Goal: Information Seeking & Learning: Stay updated

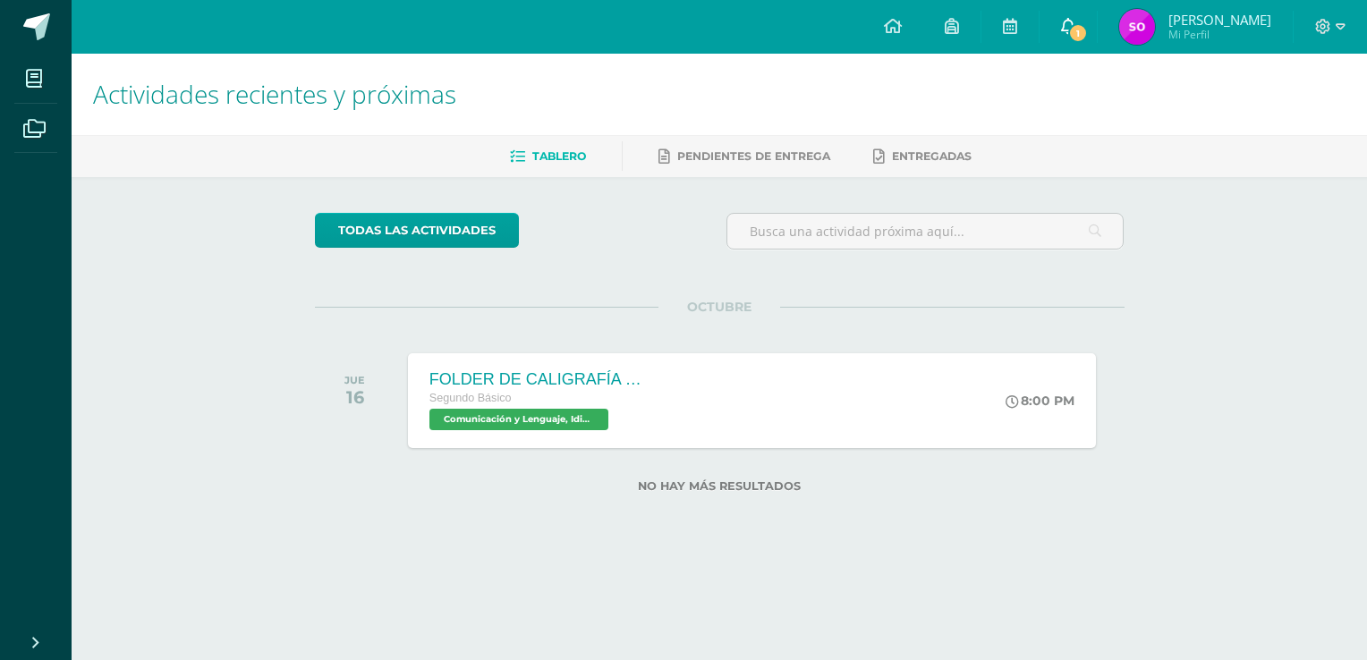
click at [1075, 30] on span "1" at bounding box center [1078, 33] width 20 height 20
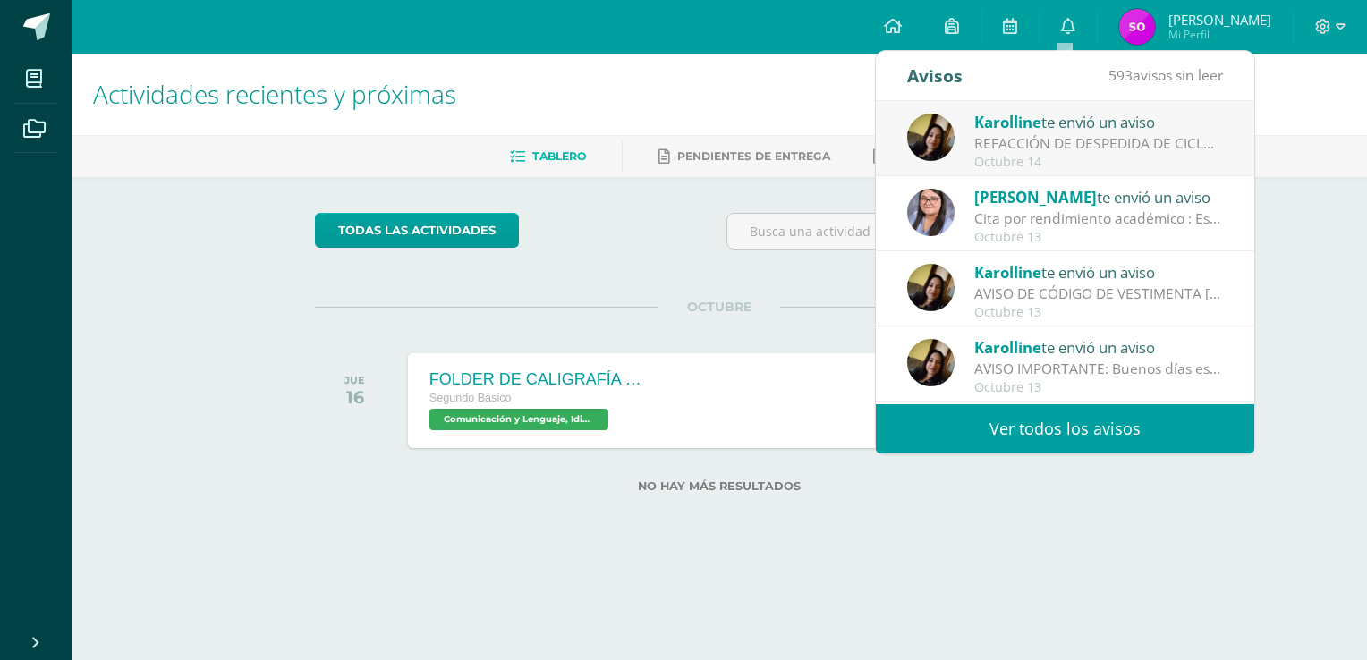
click at [1091, 147] on div "REFACCIÓN DE DESPEDIDA DE CICLO : Buenos días estimados padres, reciban un cord…" at bounding box center [1098, 143] width 249 height 21
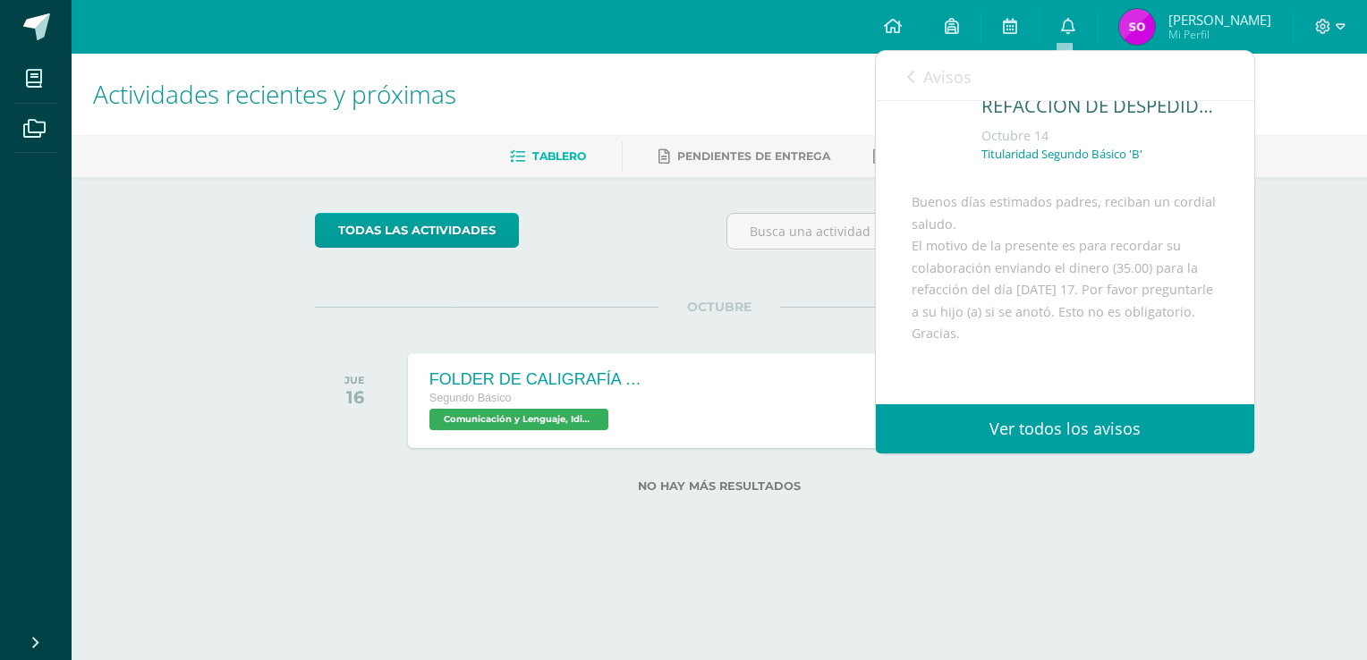
scroll to position [89, 0]
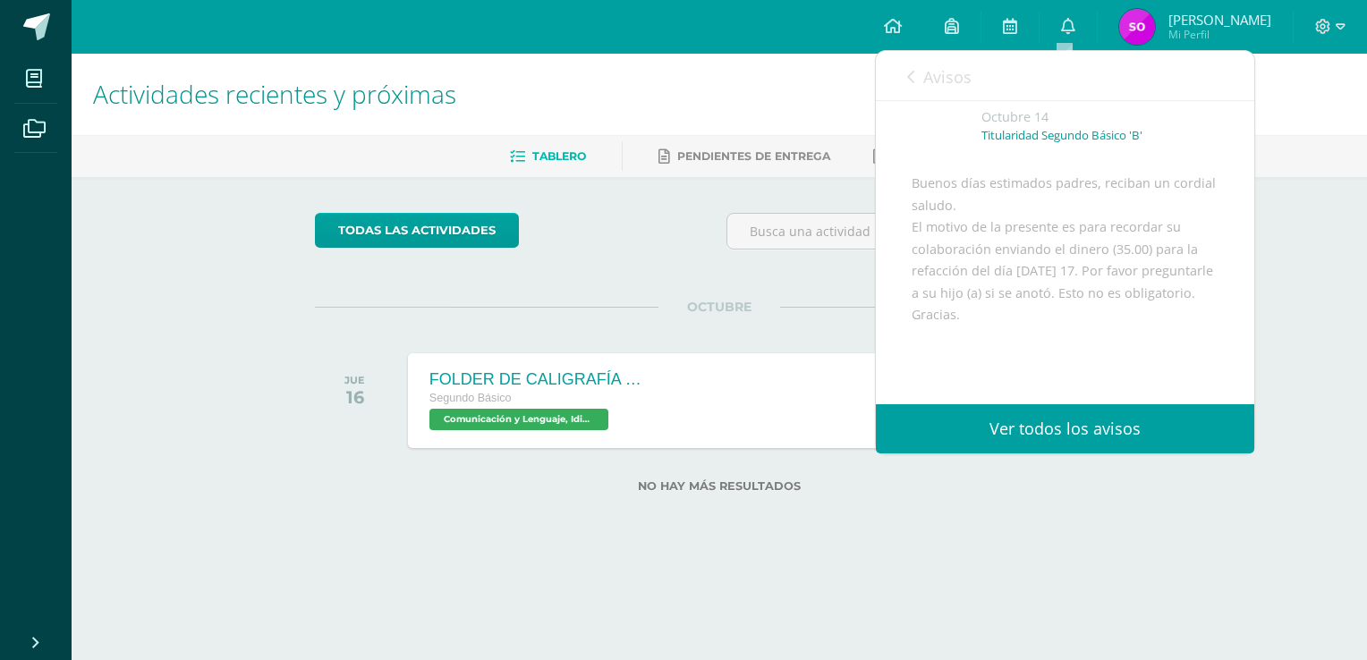
drag, startPoint x: 1239, startPoint y: 316, endPoint x: 1238, endPoint y: 306, distance: 9.9
click at [1238, 306] on div "Karolline te envió un aviso: REFACCIÓN DE DESPEDIDA DE CICLO Octubre 14 Titular…" at bounding box center [1065, 244] width 378 height 464
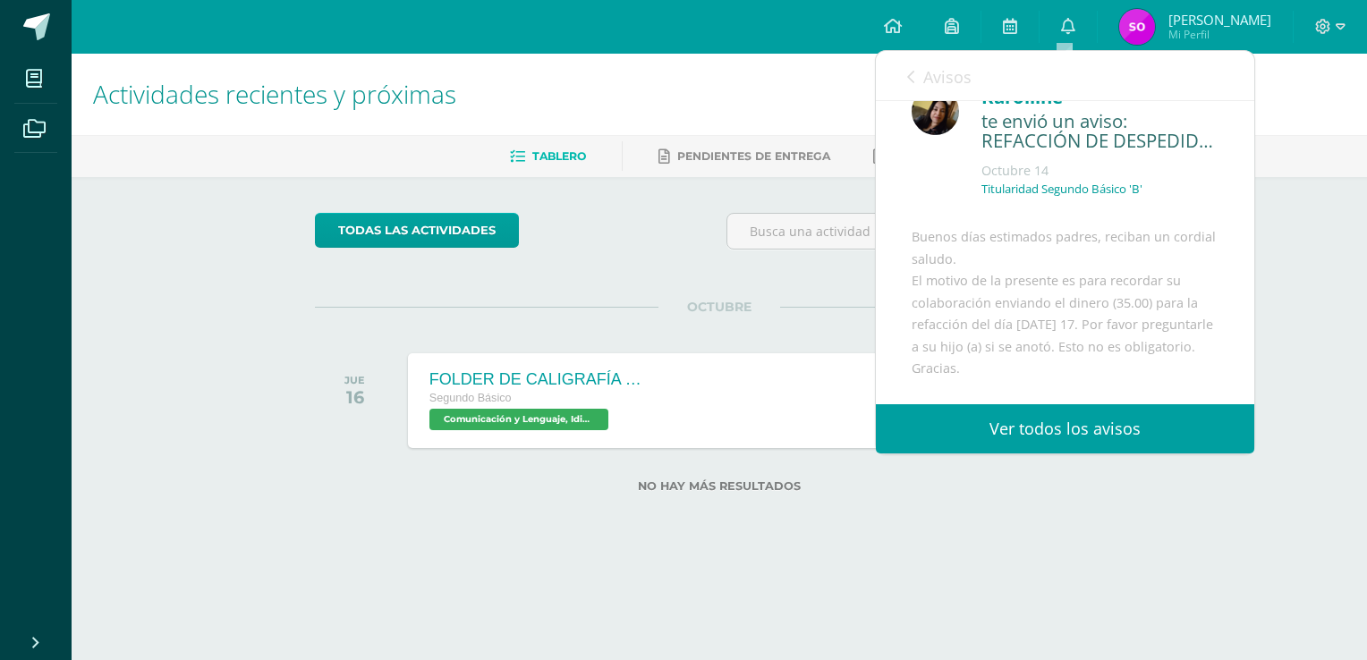
scroll to position [32, 0]
click at [907, 77] on icon at bounding box center [910, 77] width 7 height 14
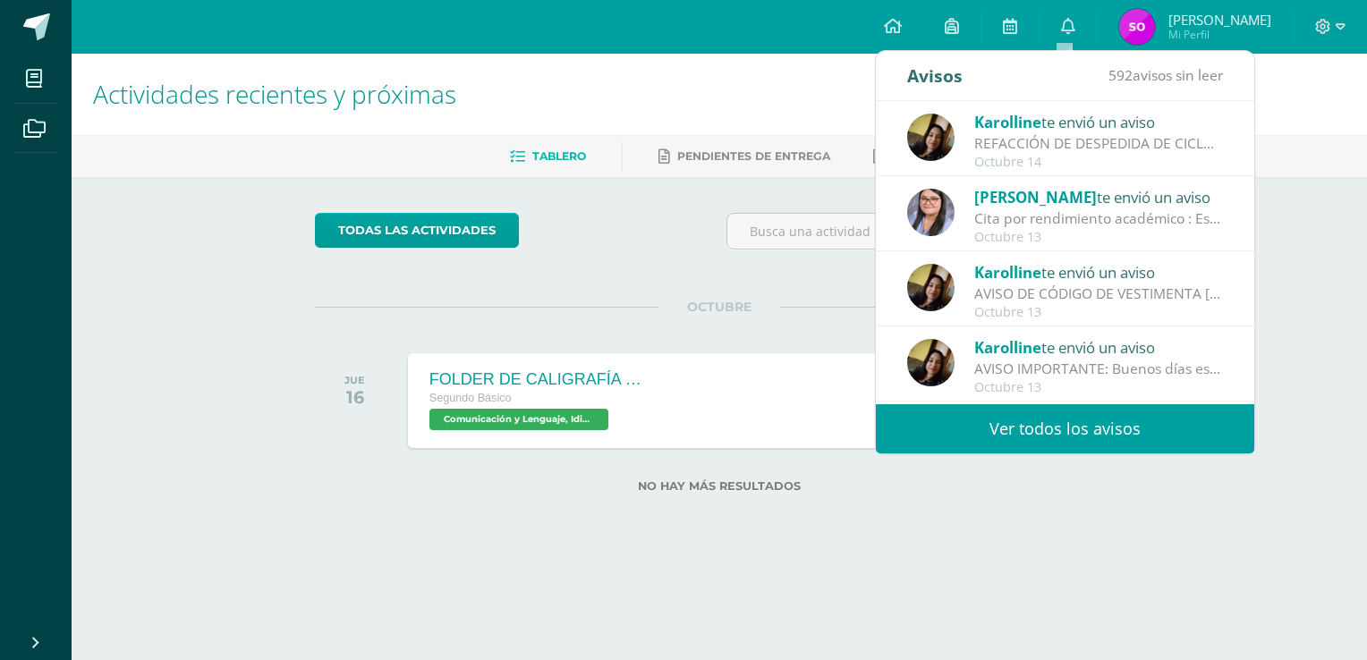
click at [1095, 141] on div "REFACCIÓN DE DESPEDIDA DE CICLO : Buenos días estimados padres, reciban un cord…" at bounding box center [1098, 143] width 249 height 21
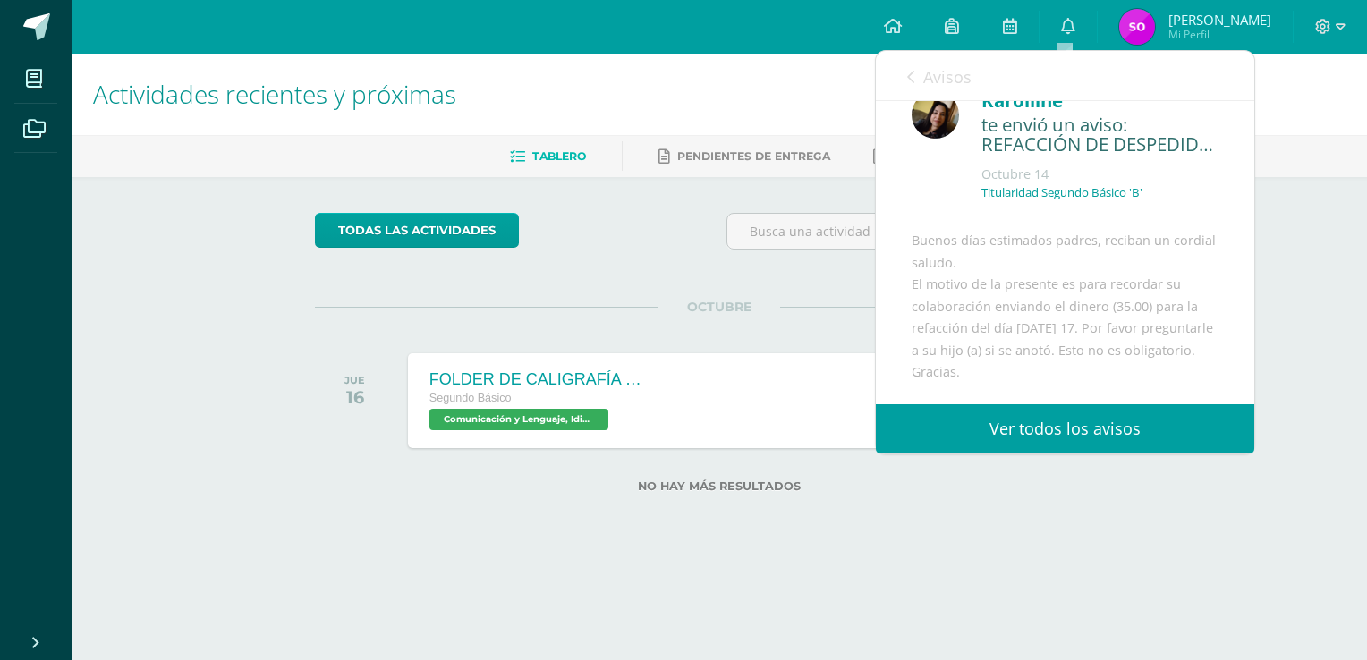
click at [1108, 421] on link "Ver todos los avisos" at bounding box center [1065, 428] width 378 height 49
click at [1123, 288] on div "Buenos días estimados padres, reciban un cordial saludo. El motivo de la presen…" at bounding box center [1065, 372] width 307 height 285
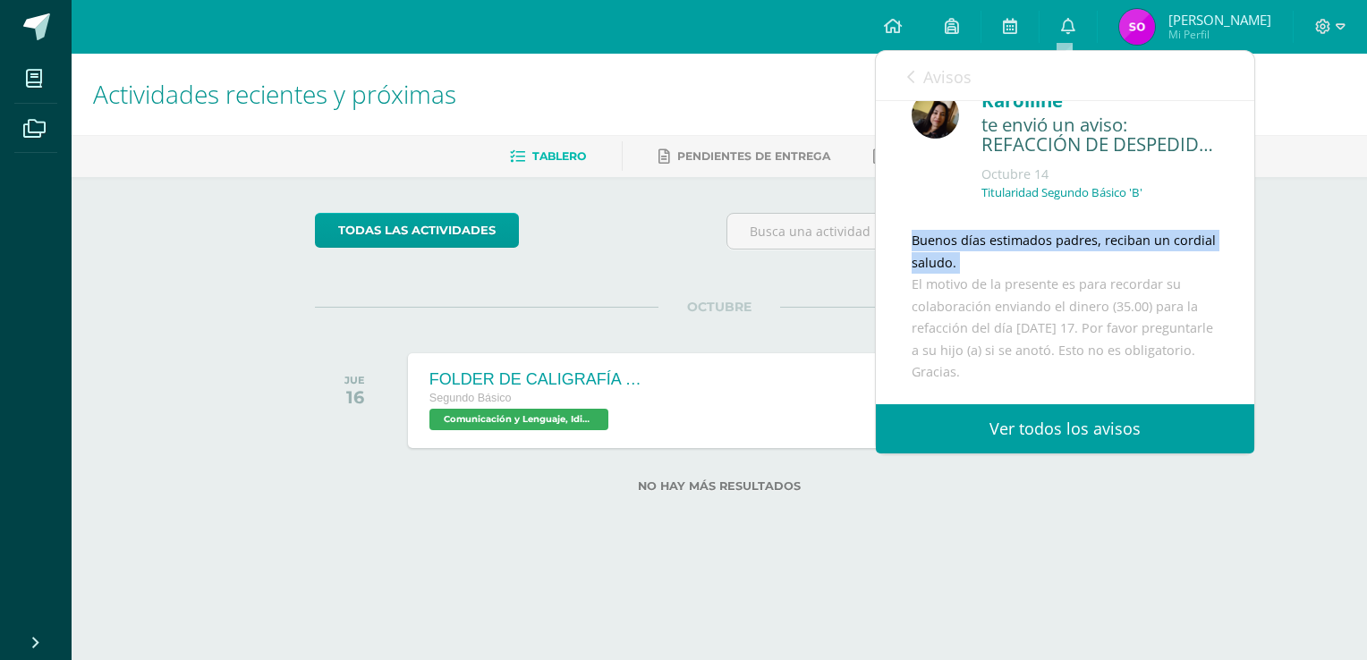
click at [1123, 288] on div "Buenos días estimados padres, reciban un cordial saludo. El motivo de la presen…" at bounding box center [1065, 372] width 307 height 285
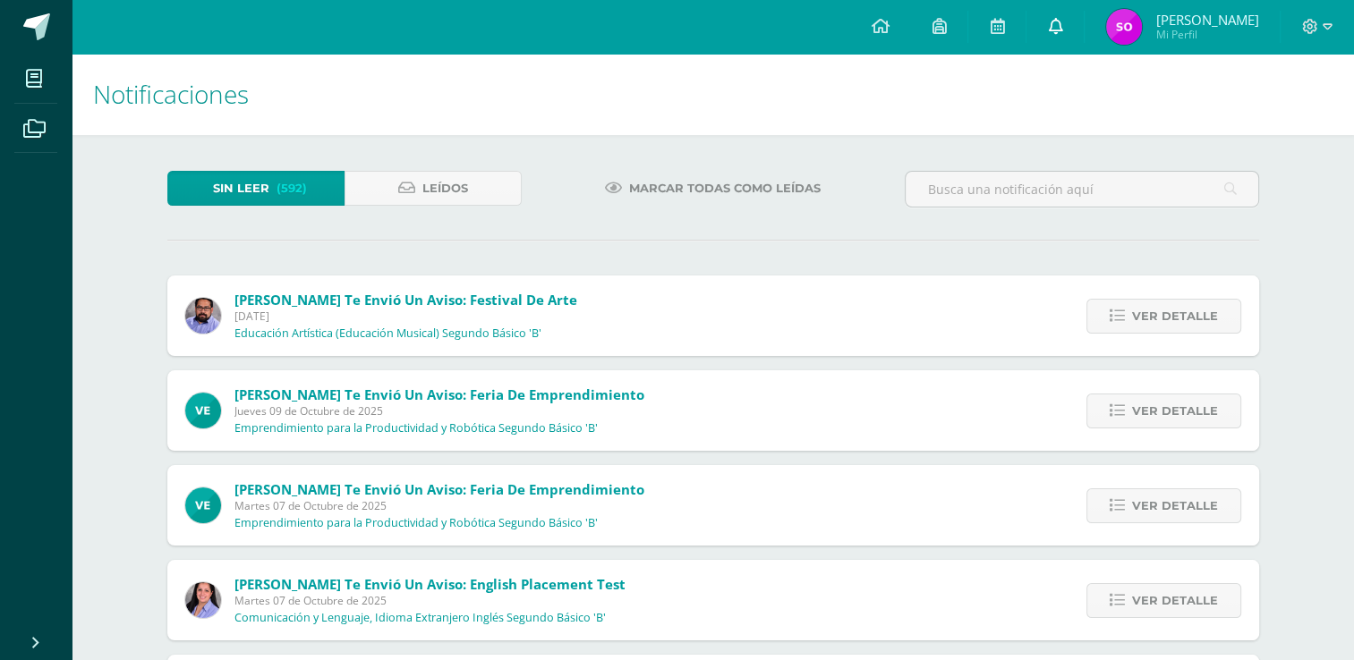
click at [1048, 32] on icon at bounding box center [1055, 26] width 14 height 16
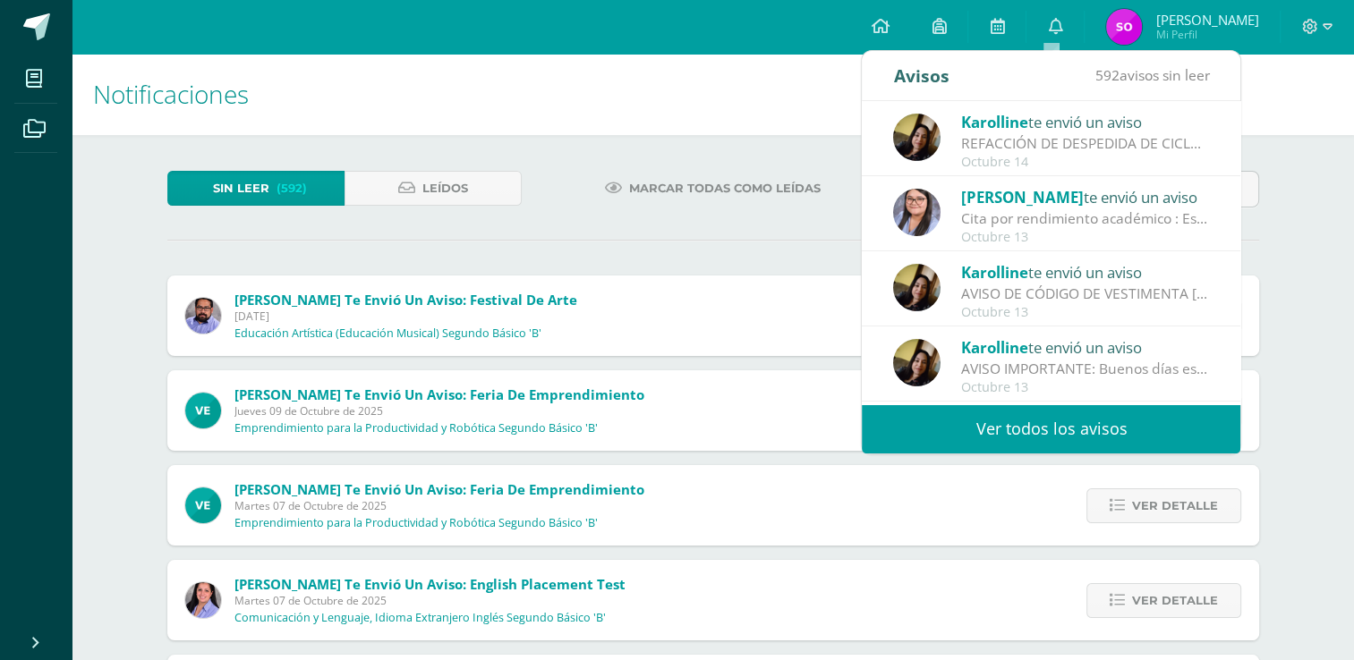
click at [1006, 144] on div "REFACCIÓN DE DESPEDIDA DE CICLO : Buenos días estimados padres, reciban un cord…" at bounding box center [1085, 143] width 249 height 21
